Goal: Information Seeking & Learning: Learn about a topic

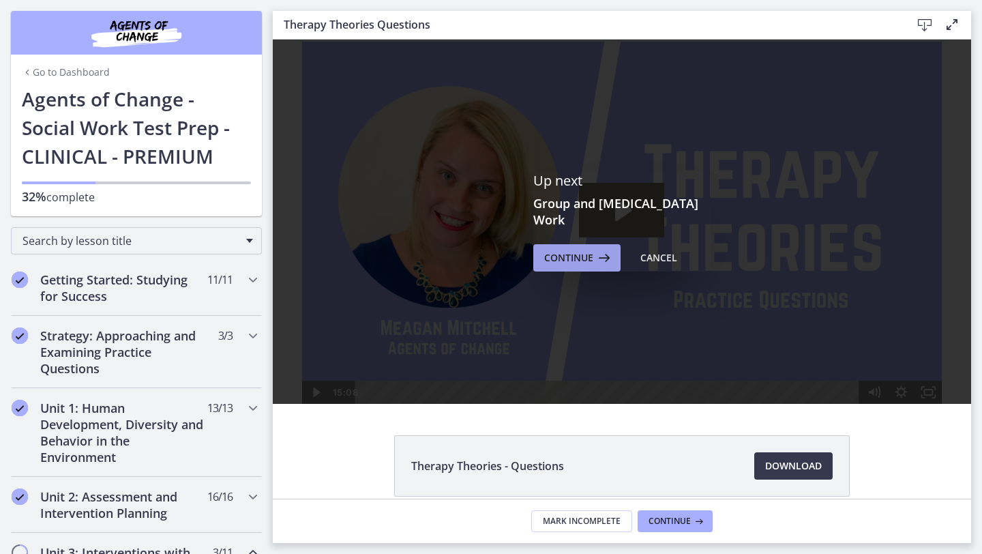
click at [553, 262] on span "Continue" at bounding box center [568, 258] width 49 height 16
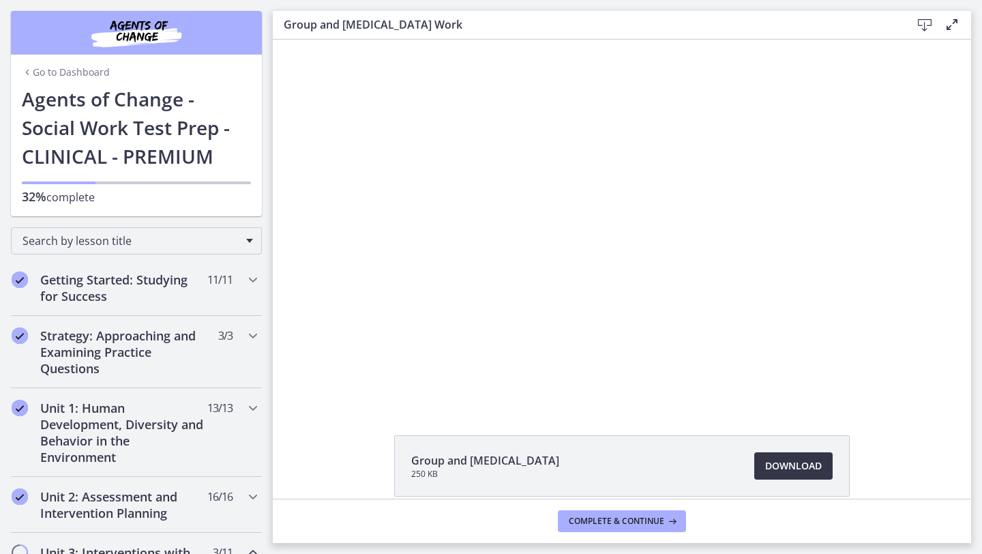
click at [794, 473] on span "Download Opens in a new window" at bounding box center [793, 466] width 57 height 16
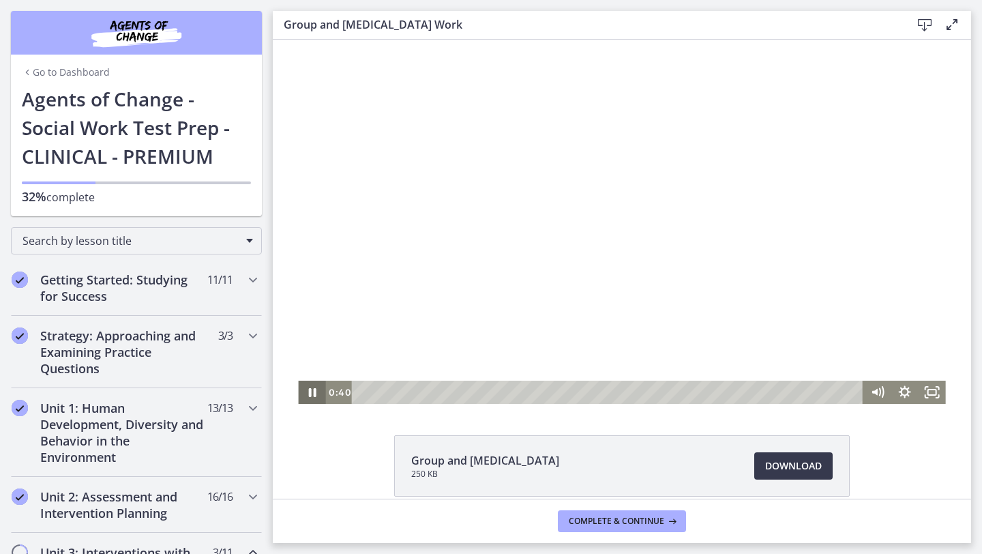
click at [312, 390] on icon "Pause" at bounding box center [311, 392] width 27 height 23
click at [312, 390] on icon "Play Video" at bounding box center [313, 393] width 8 height 12
click at [310, 389] on icon "Pause" at bounding box center [312, 392] width 8 height 9
click at [310, 389] on icon "Play Video" at bounding box center [313, 392] width 7 height 10
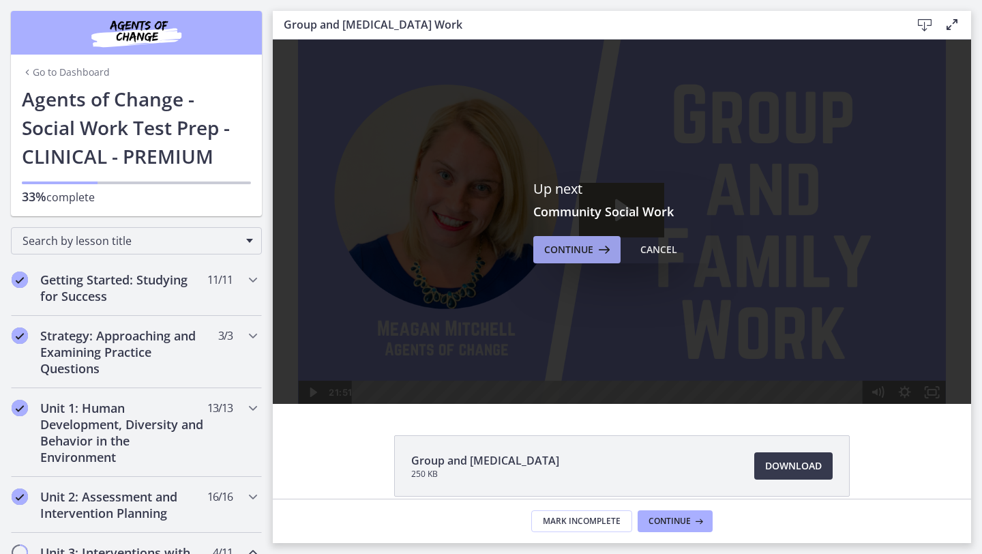
click at [579, 245] on span "Continue" at bounding box center [568, 249] width 49 height 16
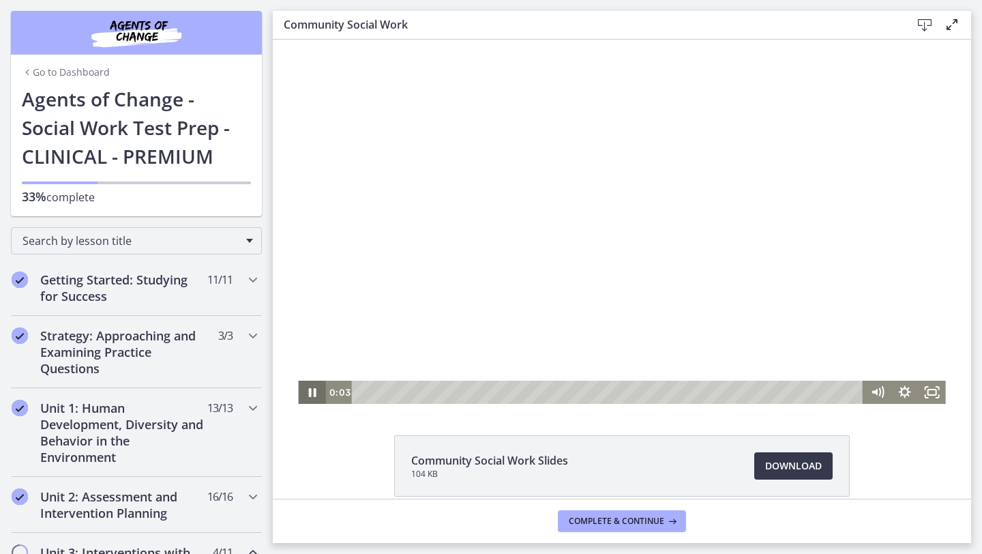
click at [312, 395] on icon "Pause" at bounding box center [311, 392] width 27 height 23
